Goal: Obtain resource: Download file/media

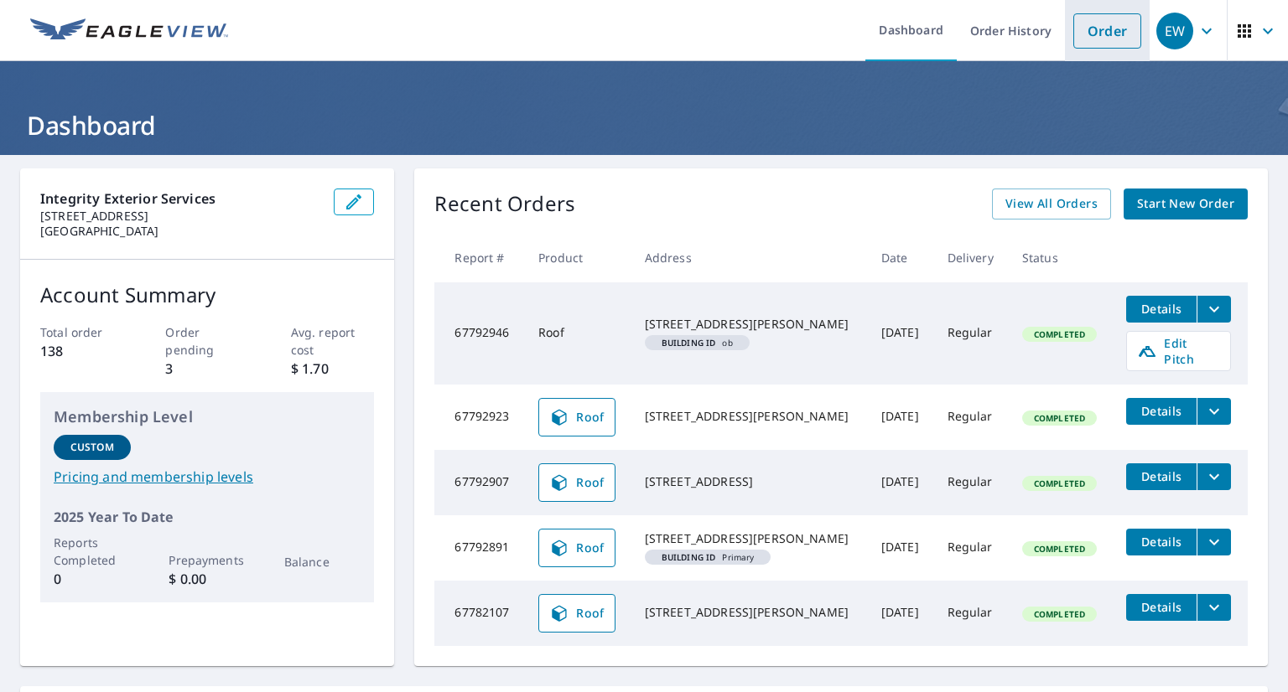
click at [1085, 36] on link "Order" at bounding box center [1107, 30] width 68 height 35
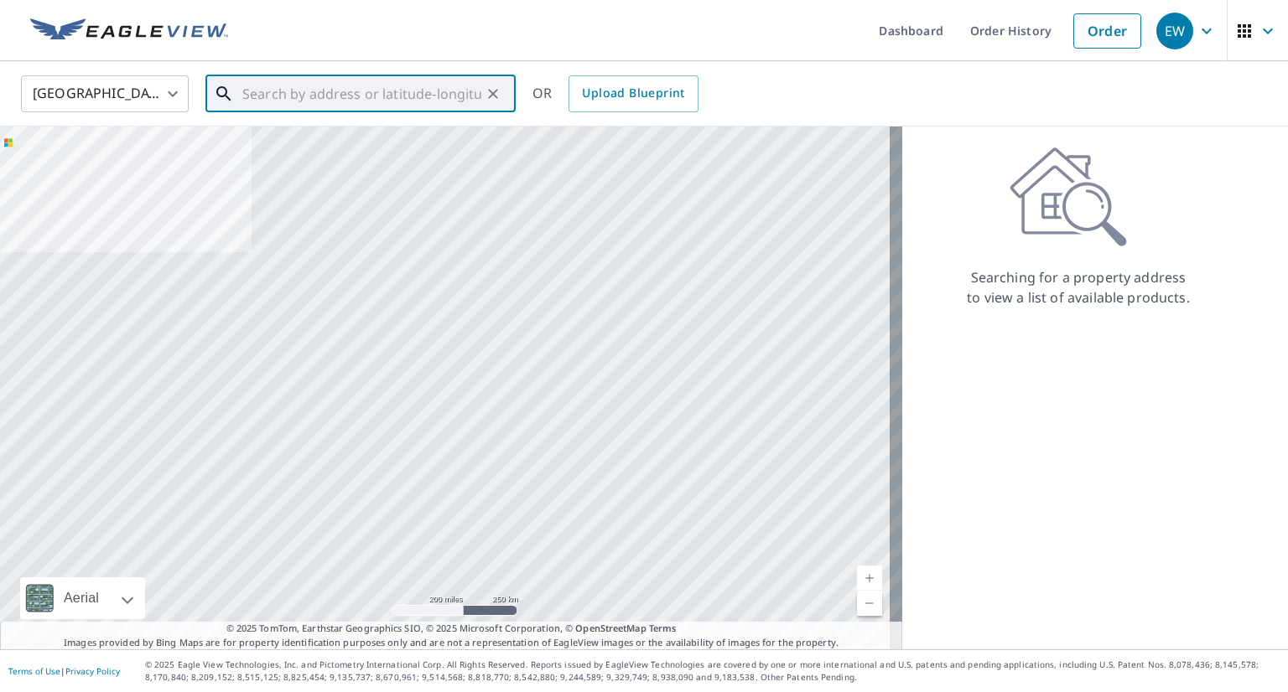
paste input "[STREET_ADDRESS][PERSON_NAME]"
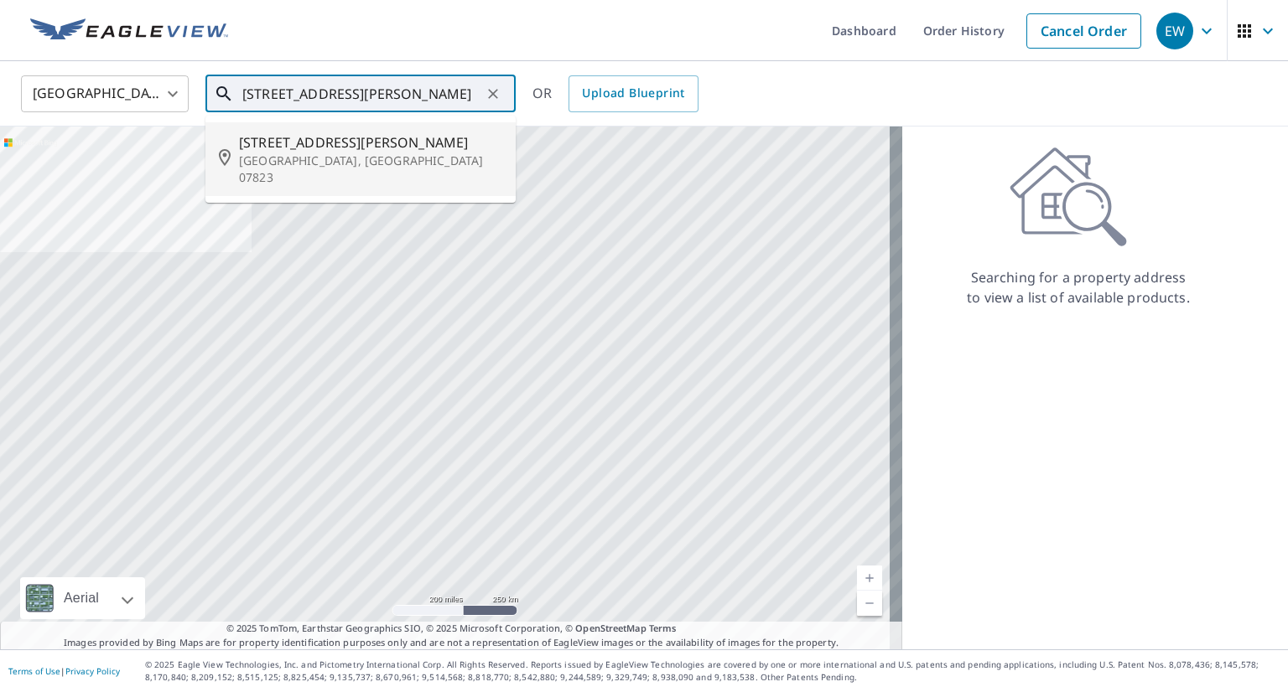
click at [324, 153] on p "[GEOGRAPHIC_DATA], [GEOGRAPHIC_DATA] 07823" at bounding box center [370, 170] width 263 height 34
type input "[STREET_ADDRESS][PERSON_NAME]"
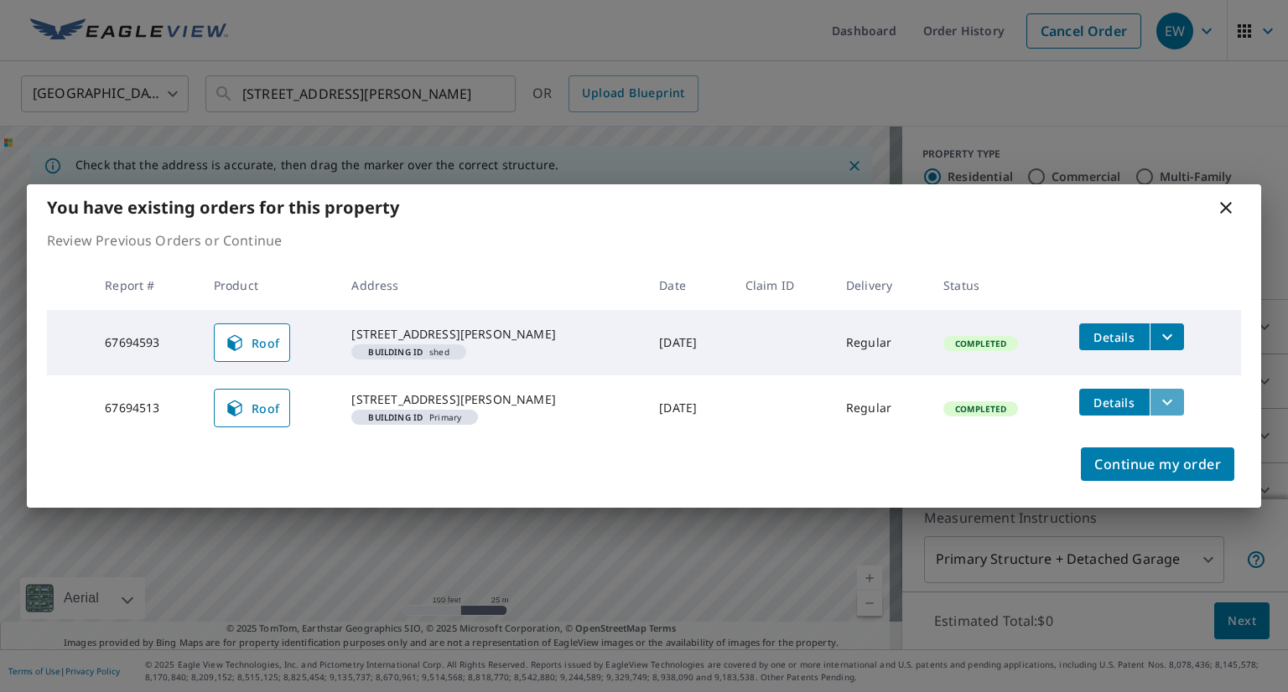
click at [1164, 393] on icon "filesDropdownBtn-67694513" at bounding box center [1167, 402] width 20 height 20
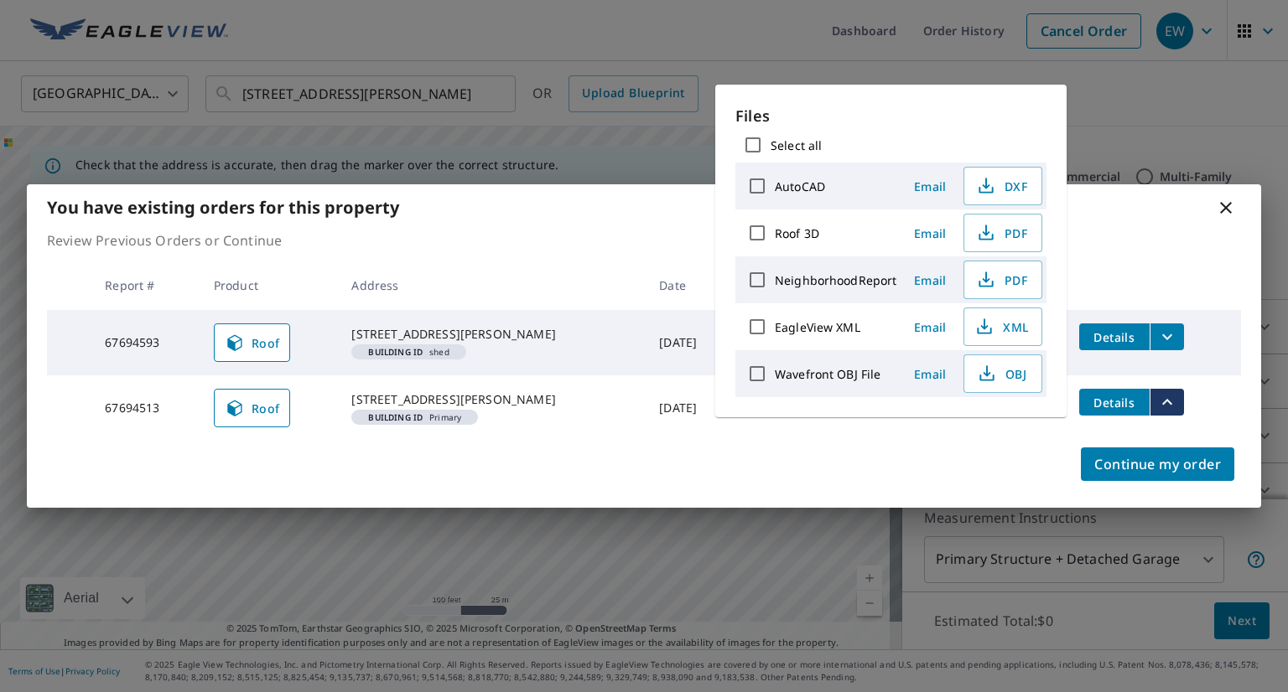
click at [1225, 202] on icon at bounding box center [1226, 208] width 12 height 12
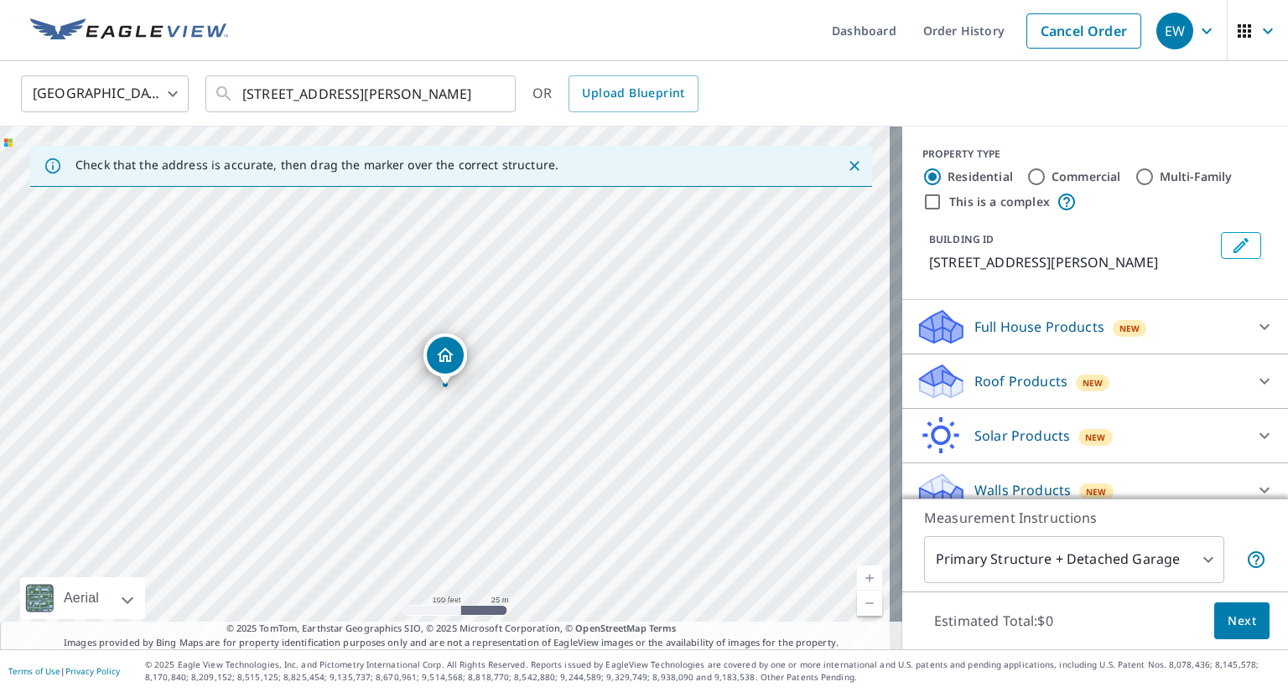
click at [446, 349] on icon "Dropped pin, building 1, Residential property, 209 Hardwick St Belvidere, NJ 07…" at bounding box center [445, 355] width 17 height 14
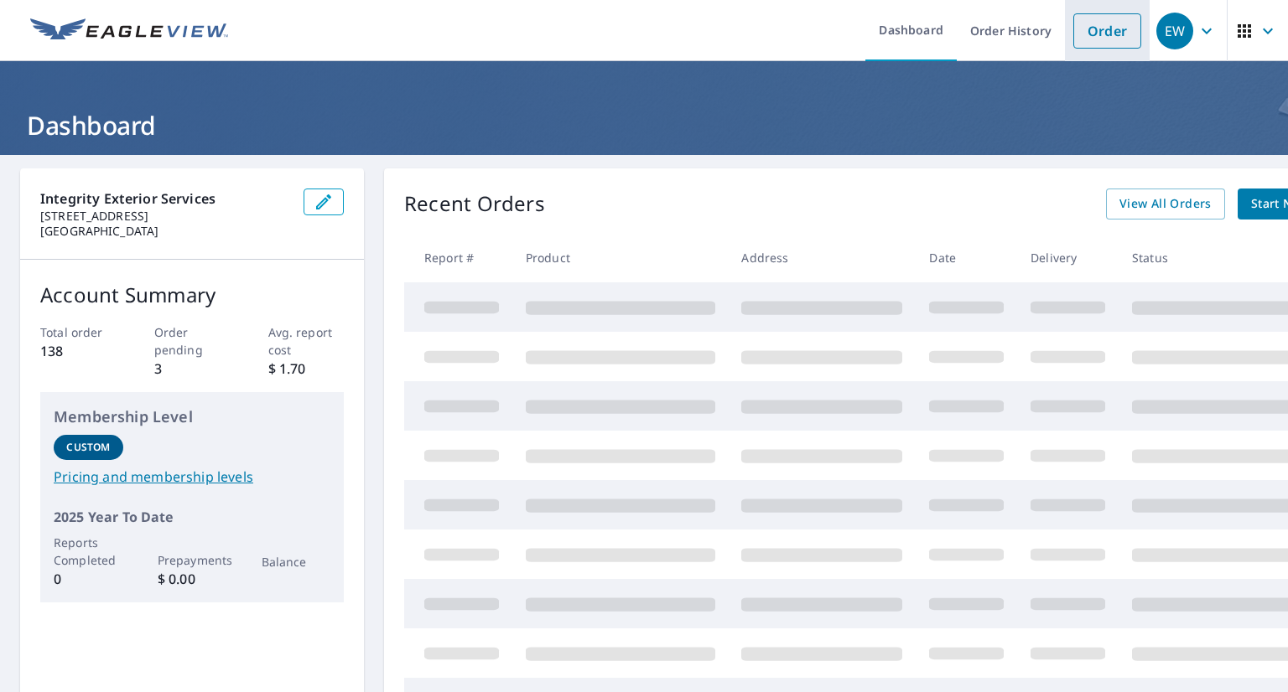
click at [1073, 36] on link "Order" at bounding box center [1107, 30] width 68 height 35
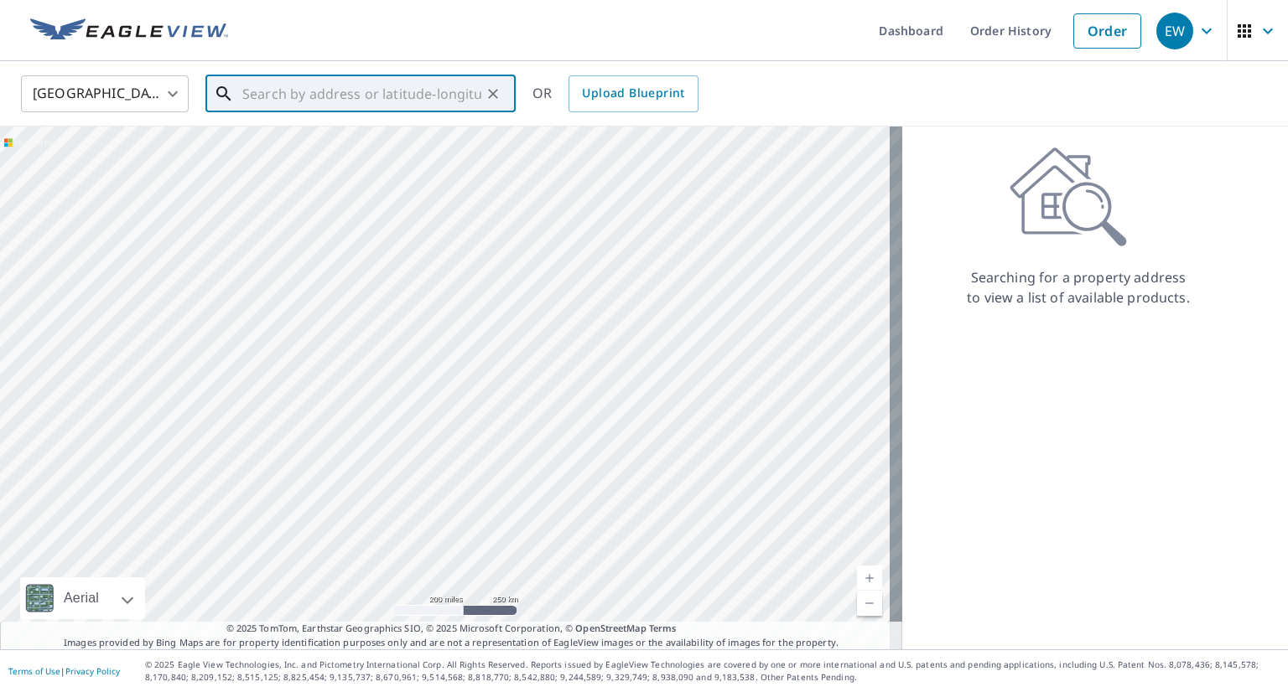
paste input "[STREET_ADDRESS][PERSON_NAME]"
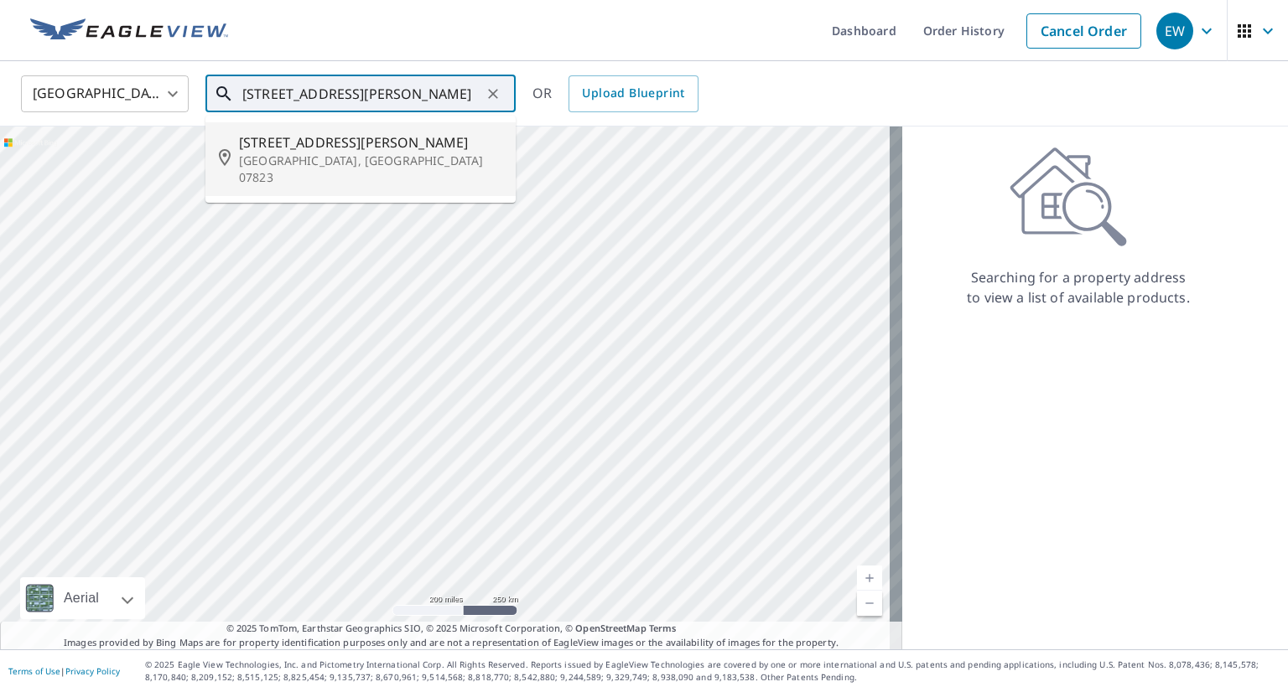
click at [358, 134] on span "[STREET_ADDRESS][PERSON_NAME]" at bounding box center [370, 142] width 263 height 20
type input "[STREET_ADDRESS][PERSON_NAME]"
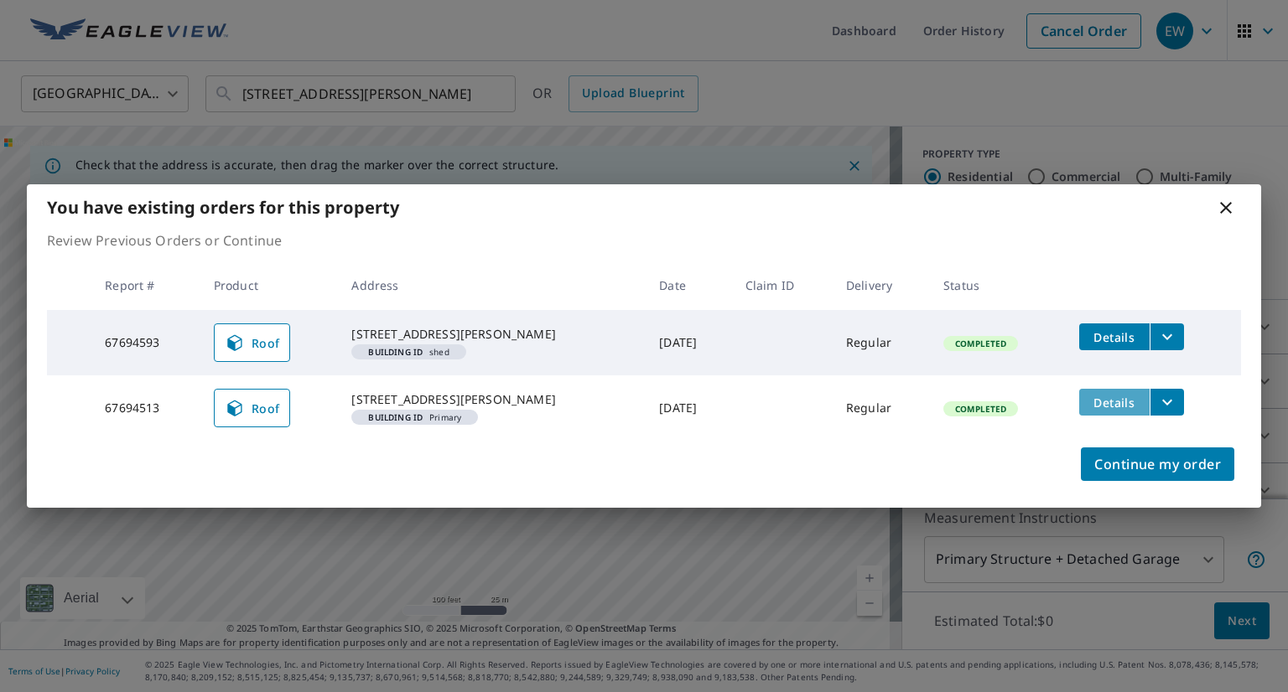
click at [1110, 402] on span "Details" at bounding box center [1114, 403] width 50 height 16
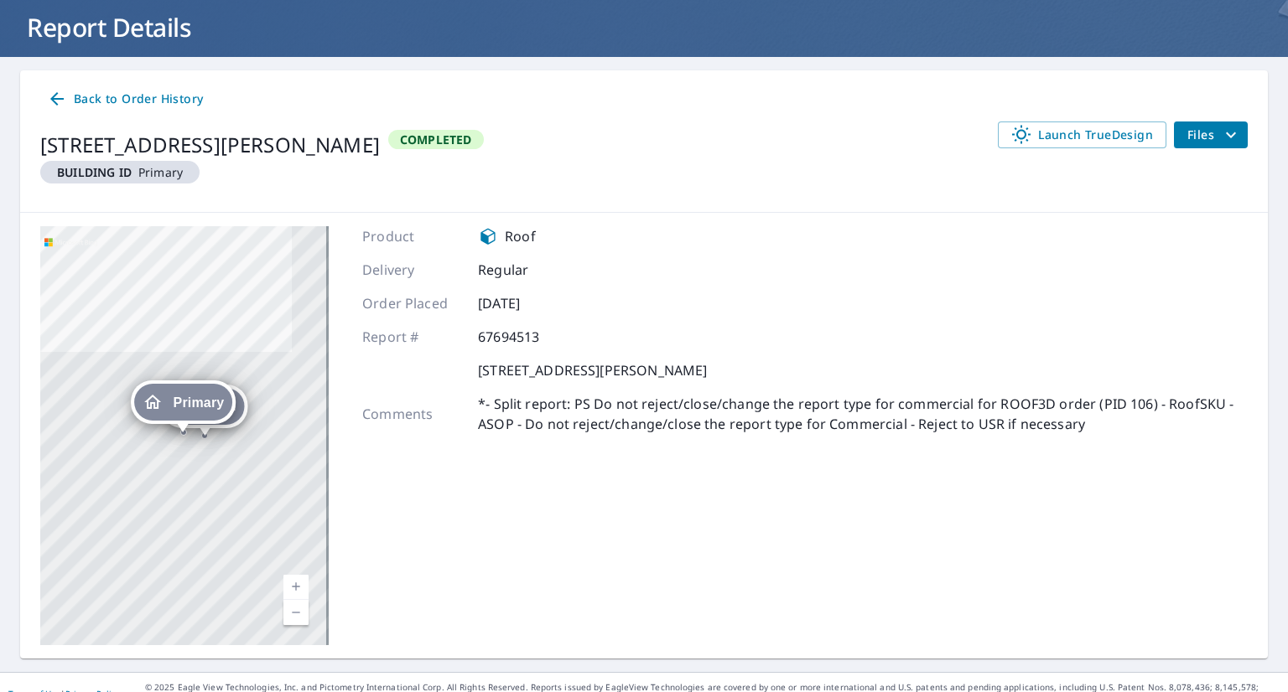
scroll to position [36, 0]
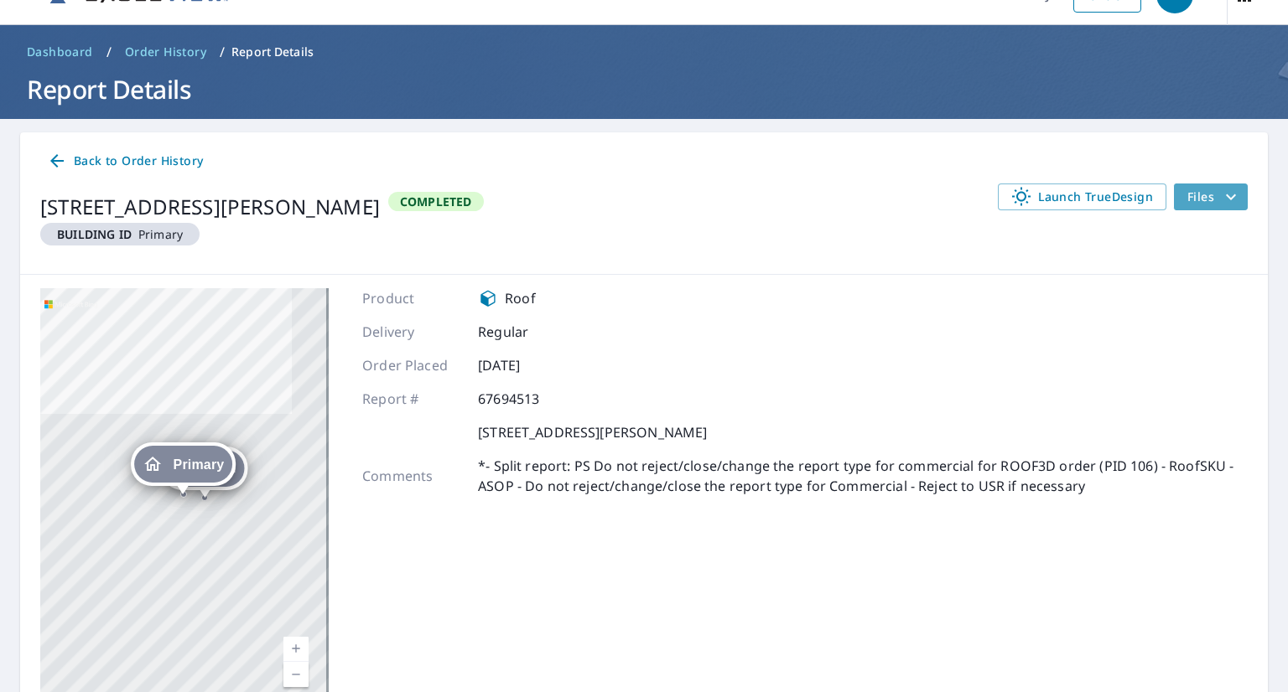
click at [1221, 205] on icon "filesDropdownBtn-67694513" at bounding box center [1231, 197] width 20 height 20
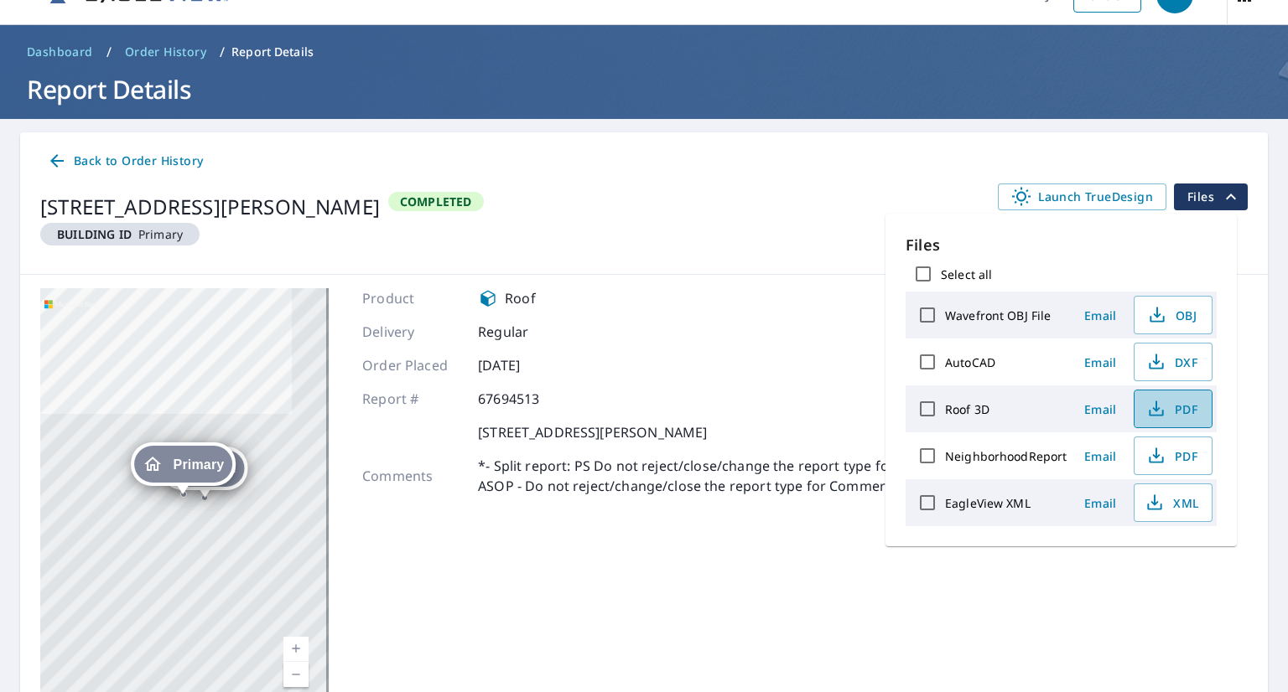
click at [1160, 404] on icon "button" at bounding box center [1156, 409] width 20 height 20
